Goal: Task Accomplishment & Management: Manage account settings

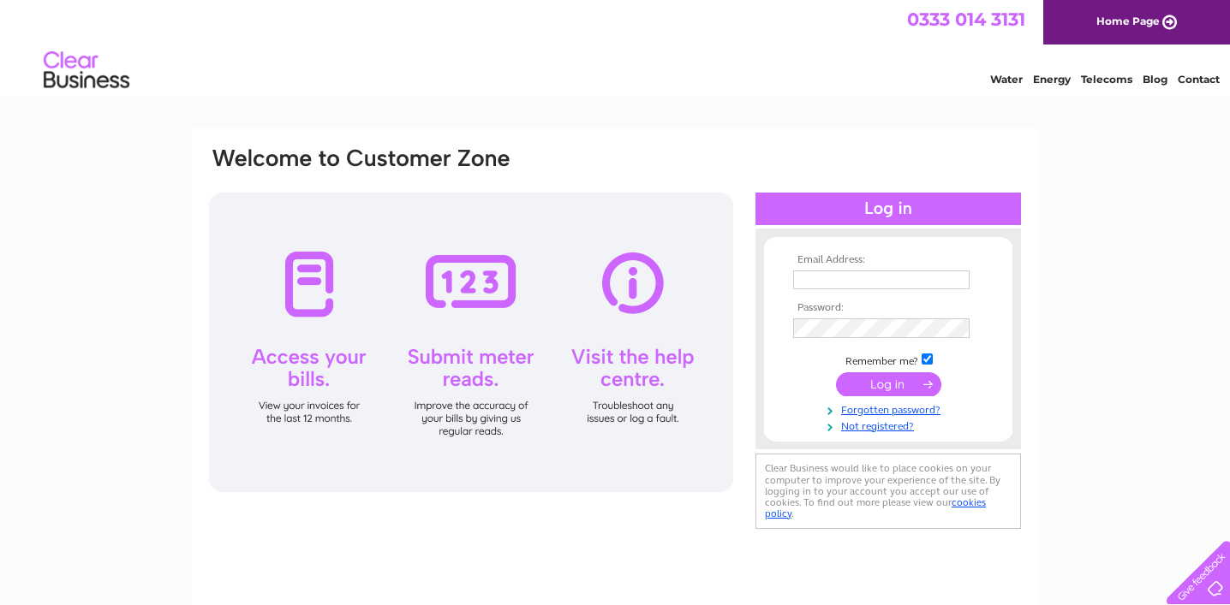
click at [811, 289] on input "text" at bounding box center [881, 280] width 176 height 19
click at [863, 282] on input "text" at bounding box center [882, 281] width 178 height 21
type input "[EMAIL_ADDRESS][DOMAIN_NAME]"
click at [907, 392] on input "submit" at bounding box center [888, 386] width 105 height 24
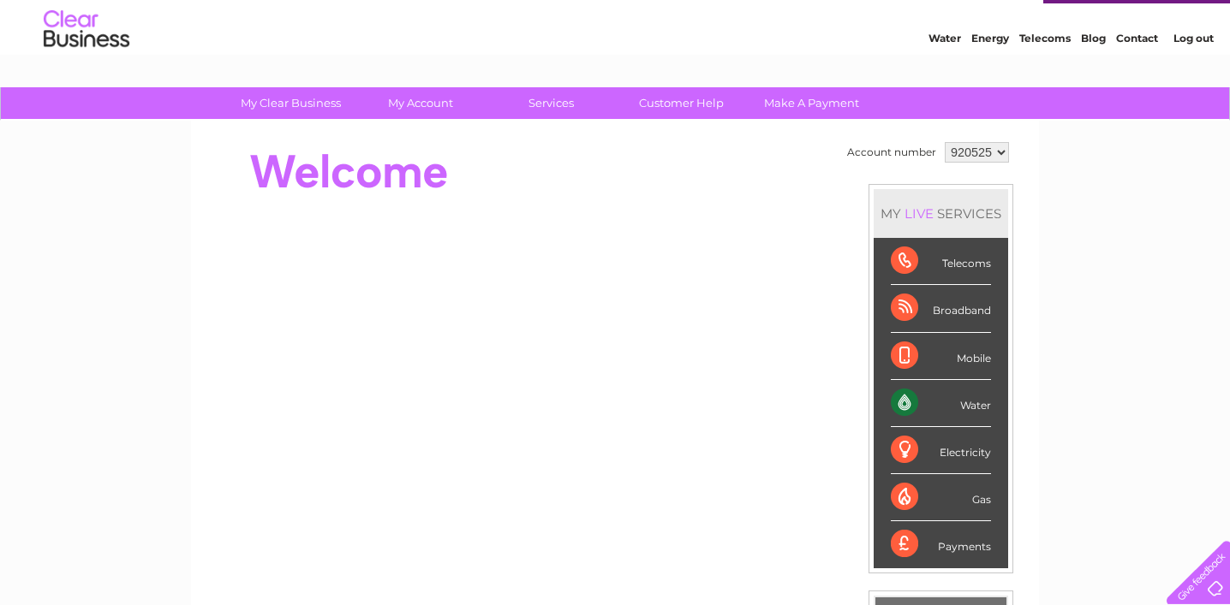
scroll to position [41, 0]
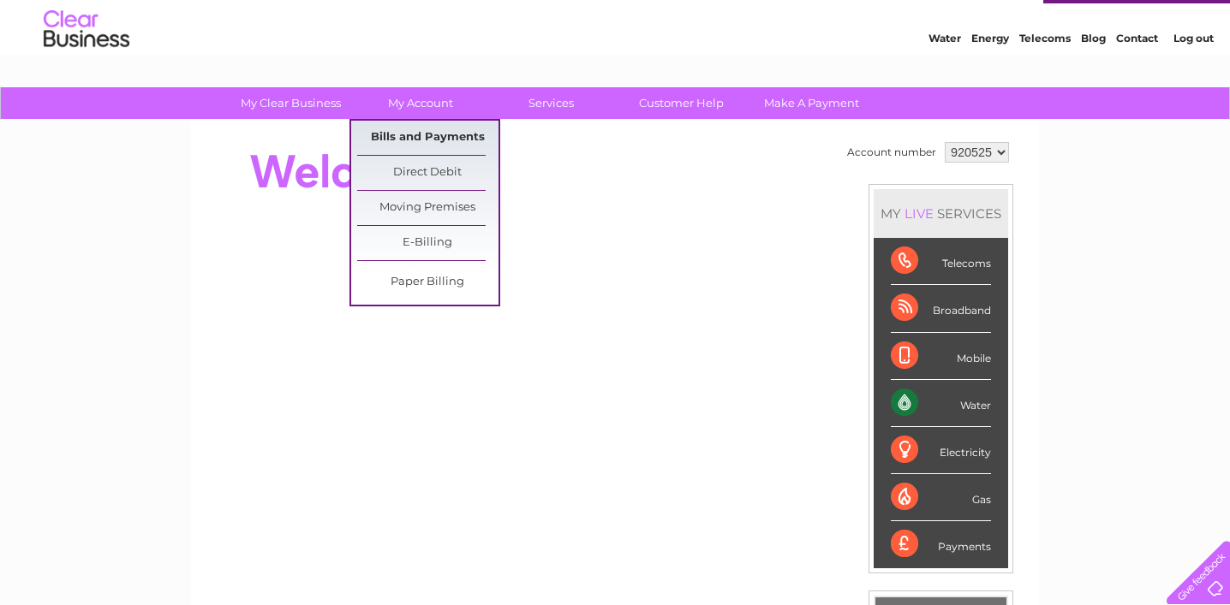
click at [408, 129] on link "Bills and Payments" at bounding box center [427, 138] width 141 height 34
click at [422, 139] on link "Bills and Payments" at bounding box center [427, 138] width 141 height 34
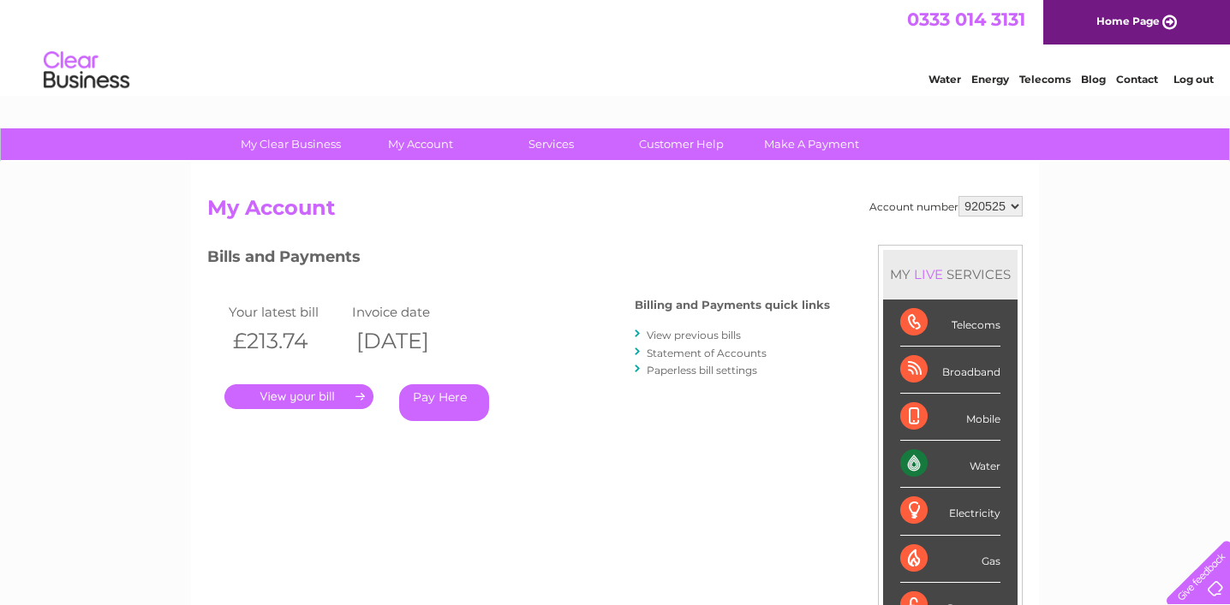
click at [323, 395] on link "." at bounding box center [298, 397] width 149 height 25
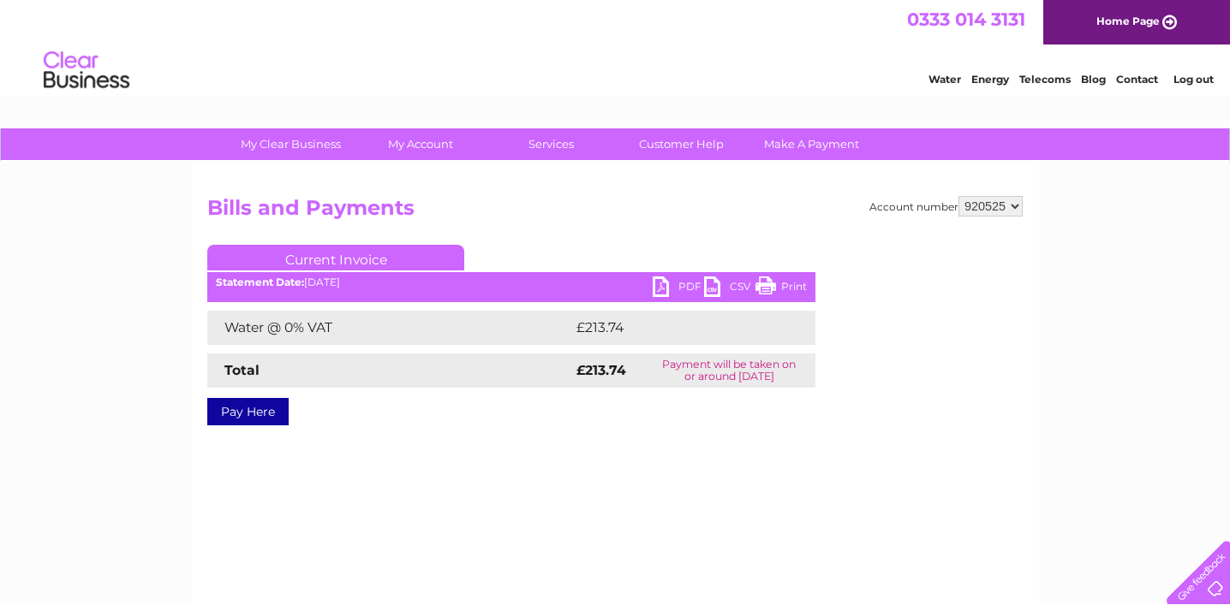
click at [683, 286] on link "PDF" at bounding box center [678, 289] width 51 height 25
